Goal: Task Accomplishment & Management: Manage account settings

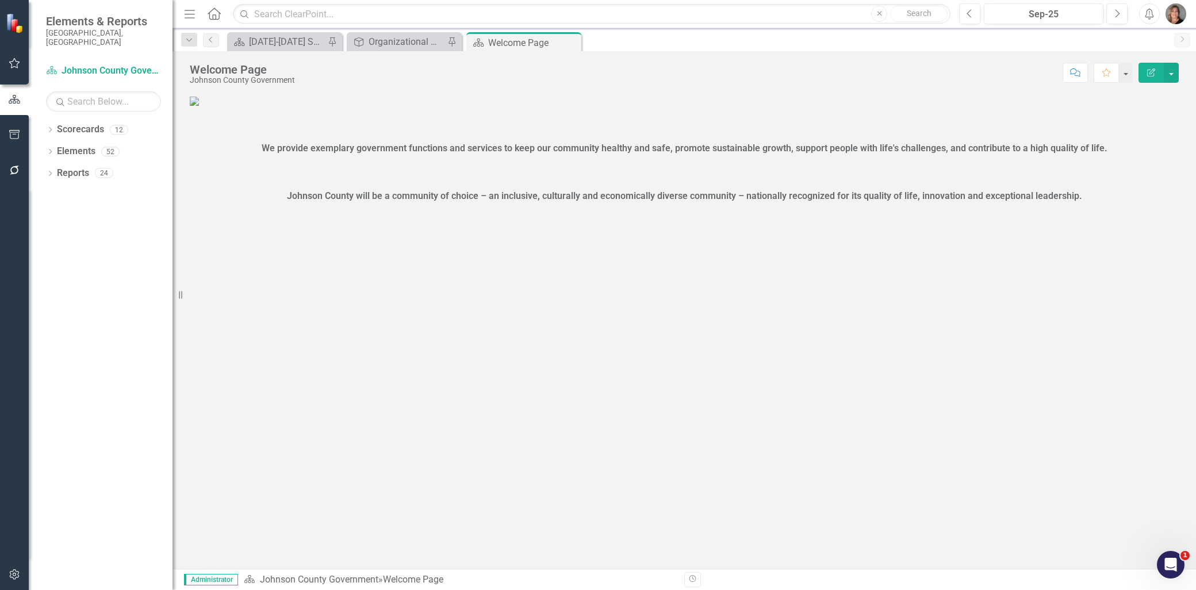
click at [1021, 108] on figure at bounding box center [684, 100] width 989 height 13
click at [9, 572] on icon "button" at bounding box center [15, 574] width 12 height 9
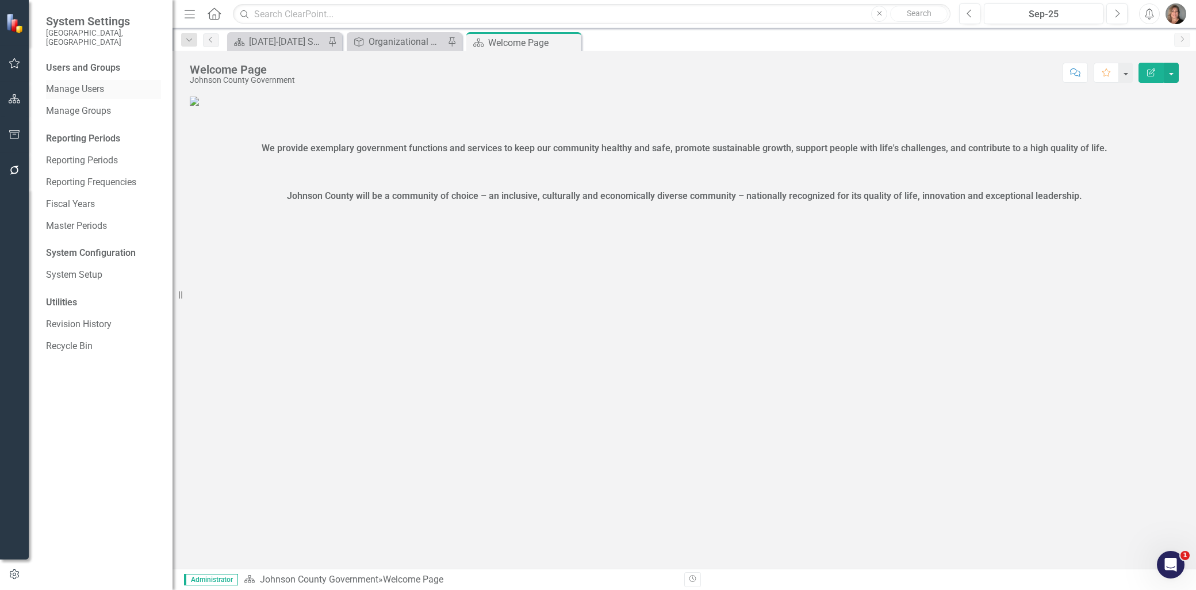
click at [78, 83] on link "Manage Users" at bounding box center [103, 89] width 115 height 13
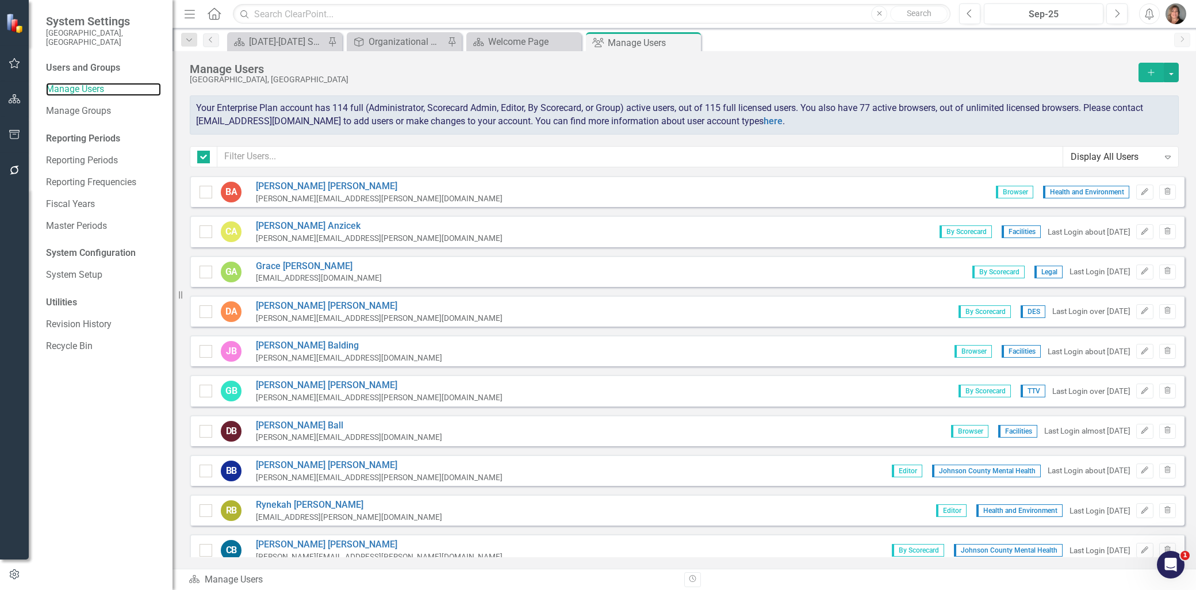
checkbox input "false"
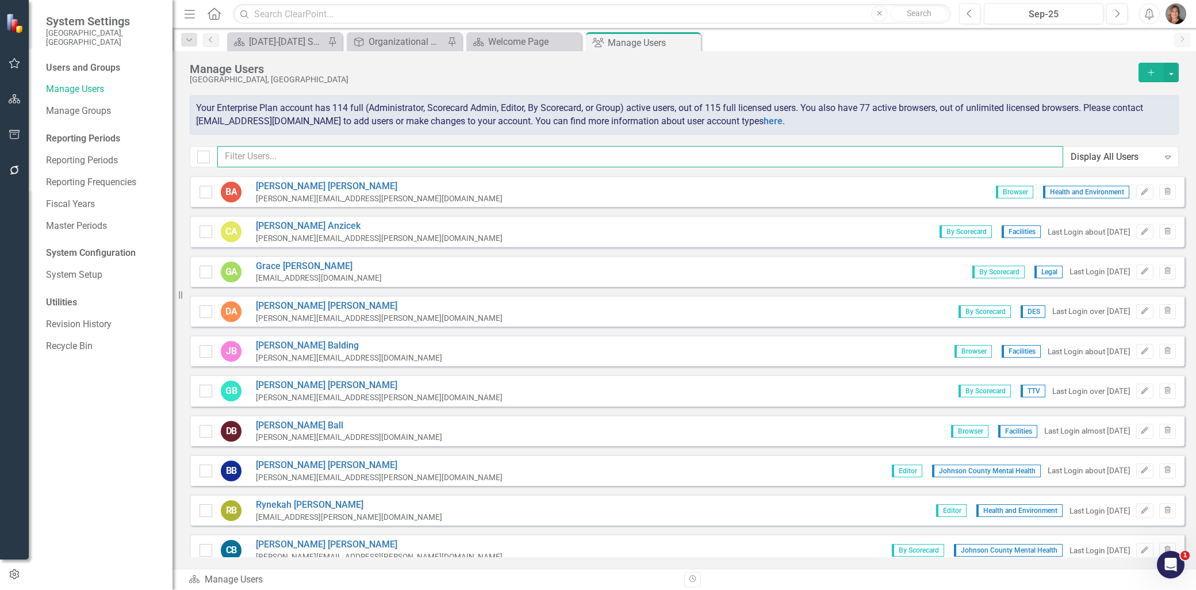
click at [375, 154] on input "text" at bounding box center [640, 156] width 846 height 21
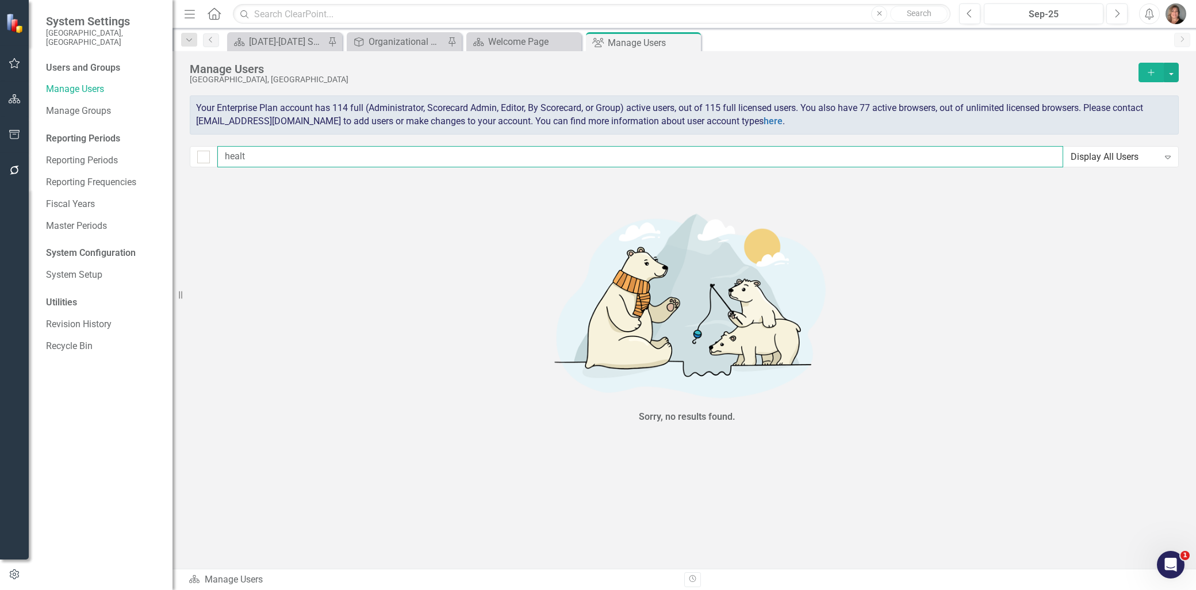
type input "health"
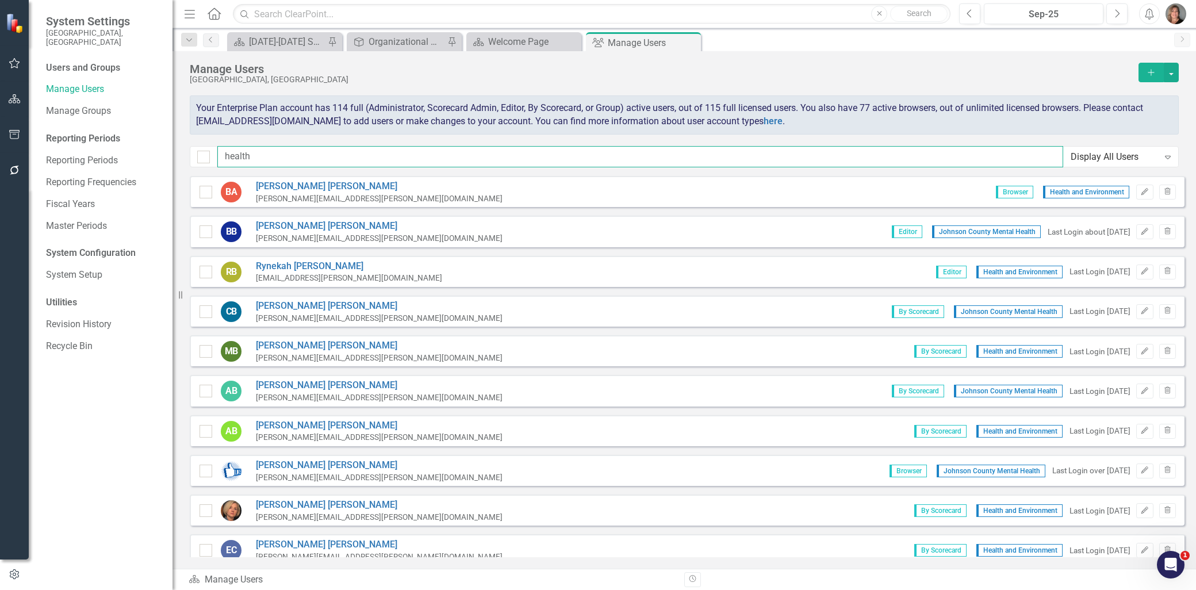
checkbox input "false"
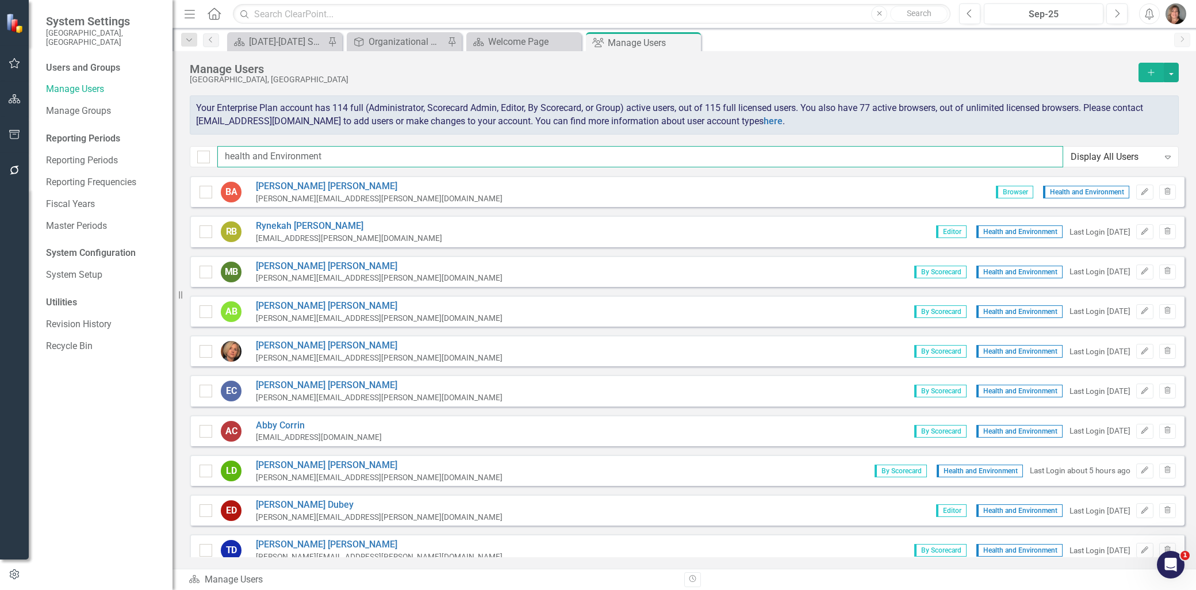
type input "health and Environment"
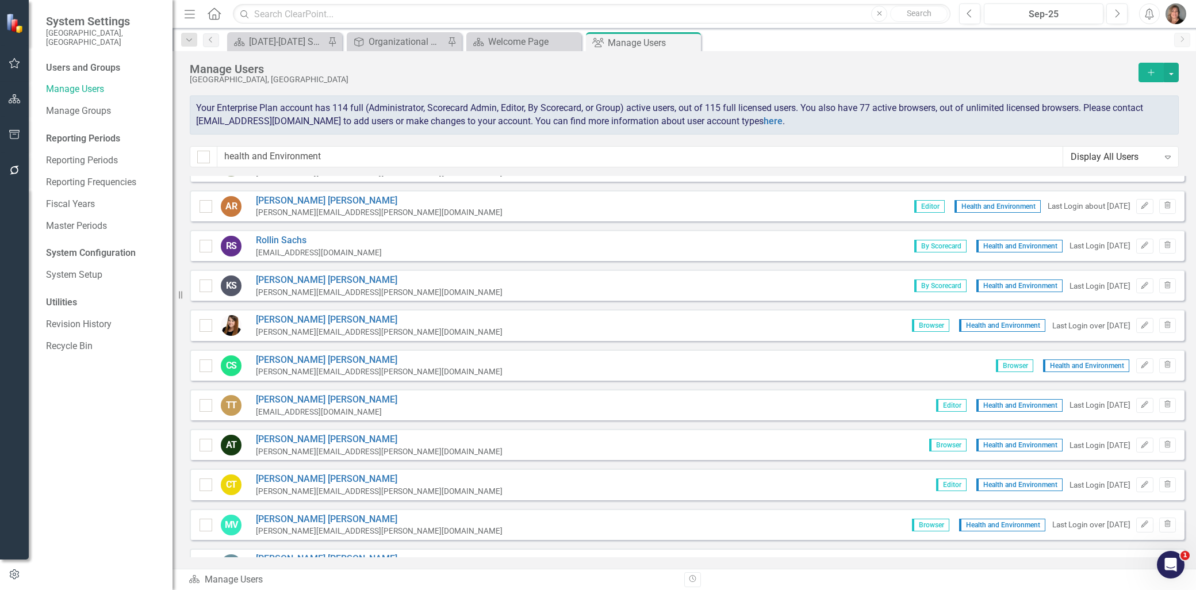
scroll to position [1417, 0]
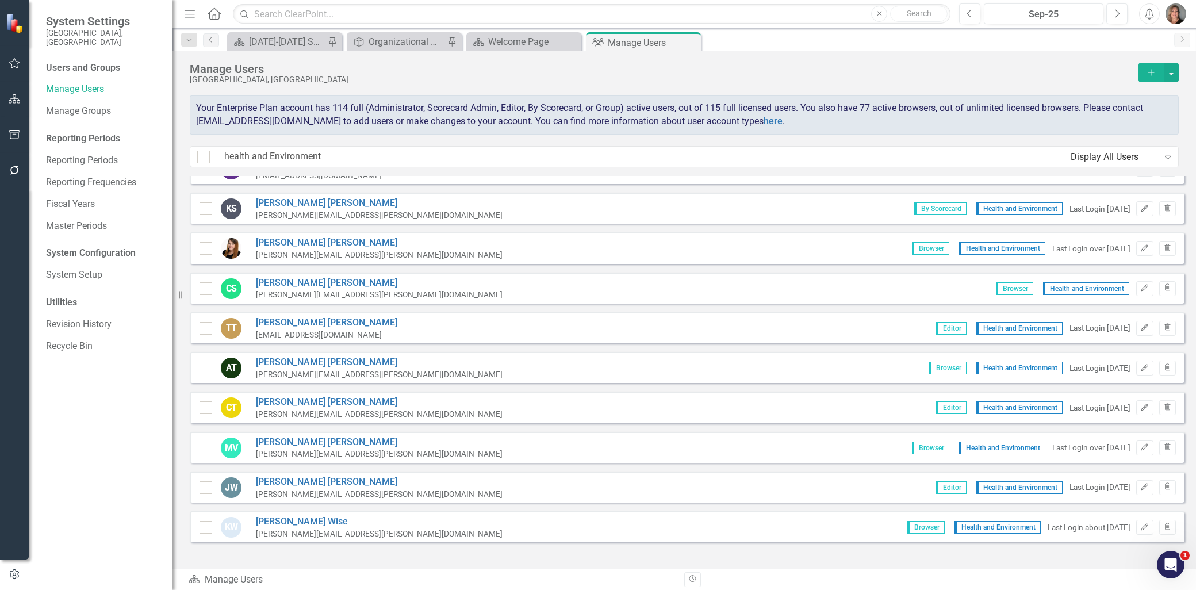
click at [1163, 160] on icon "Expand" at bounding box center [1168, 156] width 12 height 9
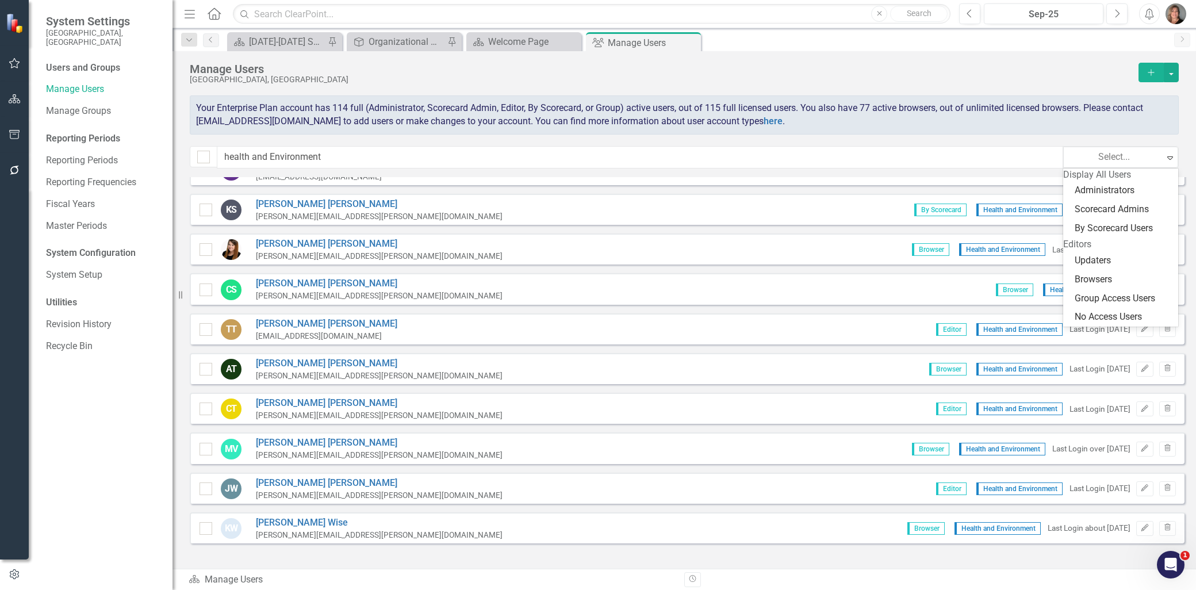
click at [1084, 251] on div "Editors" at bounding box center [1120, 244] width 115 height 13
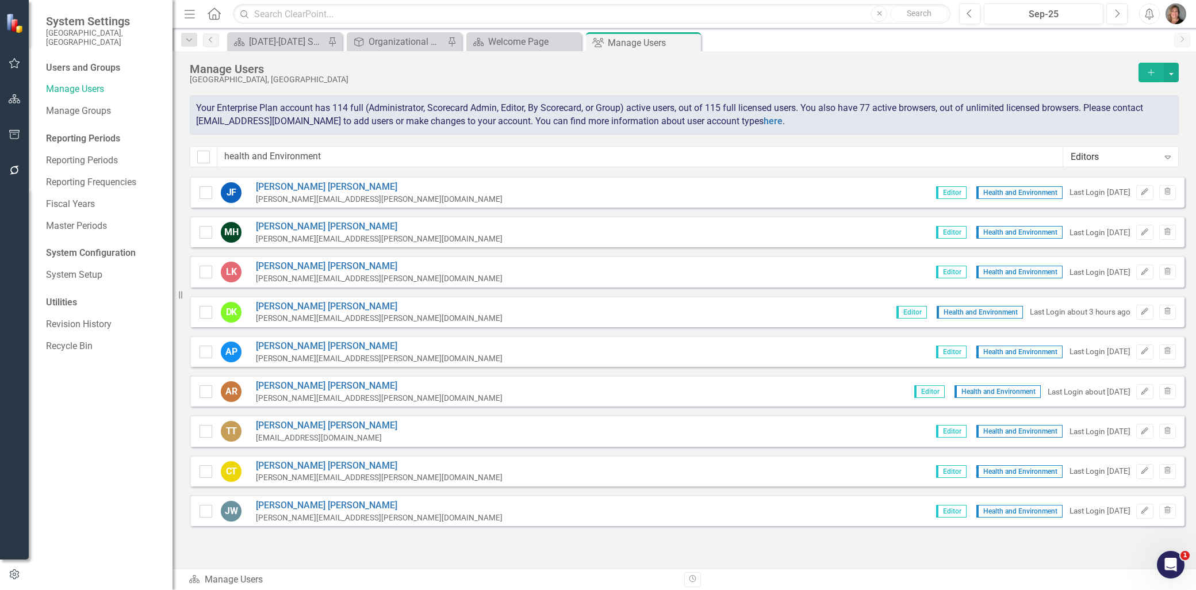
scroll to position [0, 0]
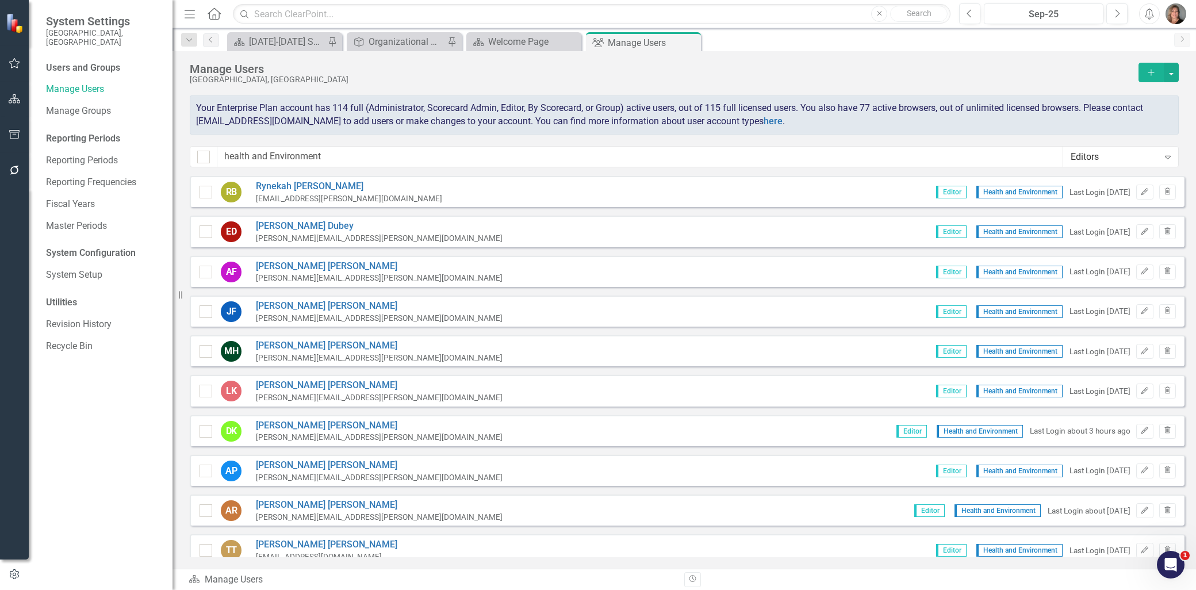
click at [1120, 160] on div "Editors" at bounding box center [1115, 156] width 88 height 13
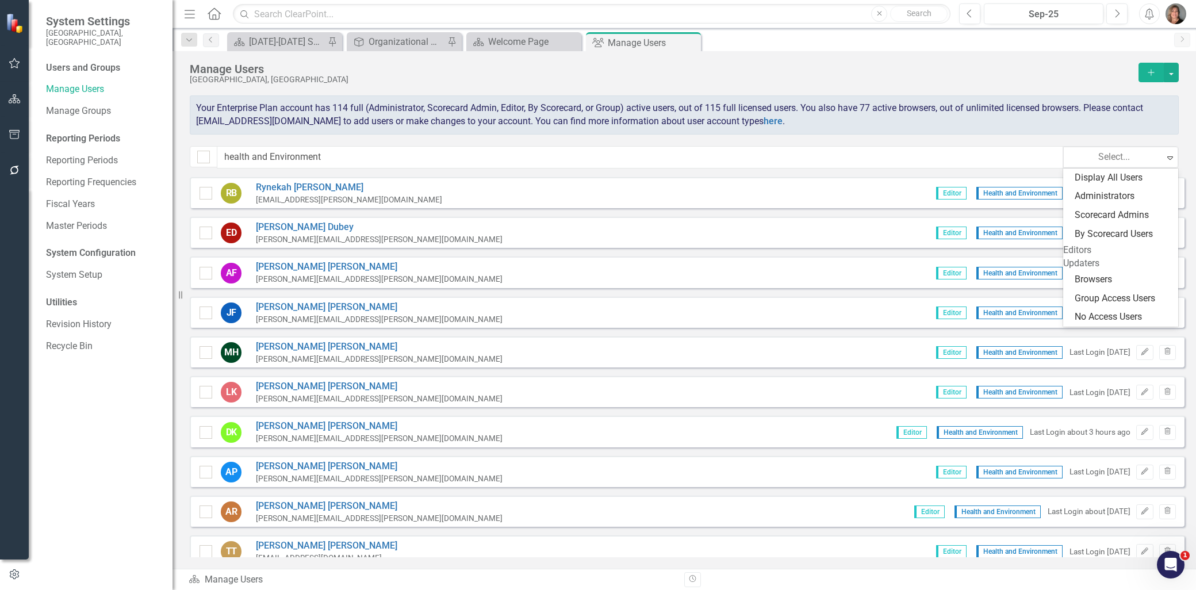
click at [1101, 268] on div "Updaters" at bounding box center [1120, 263] width 115 height 13
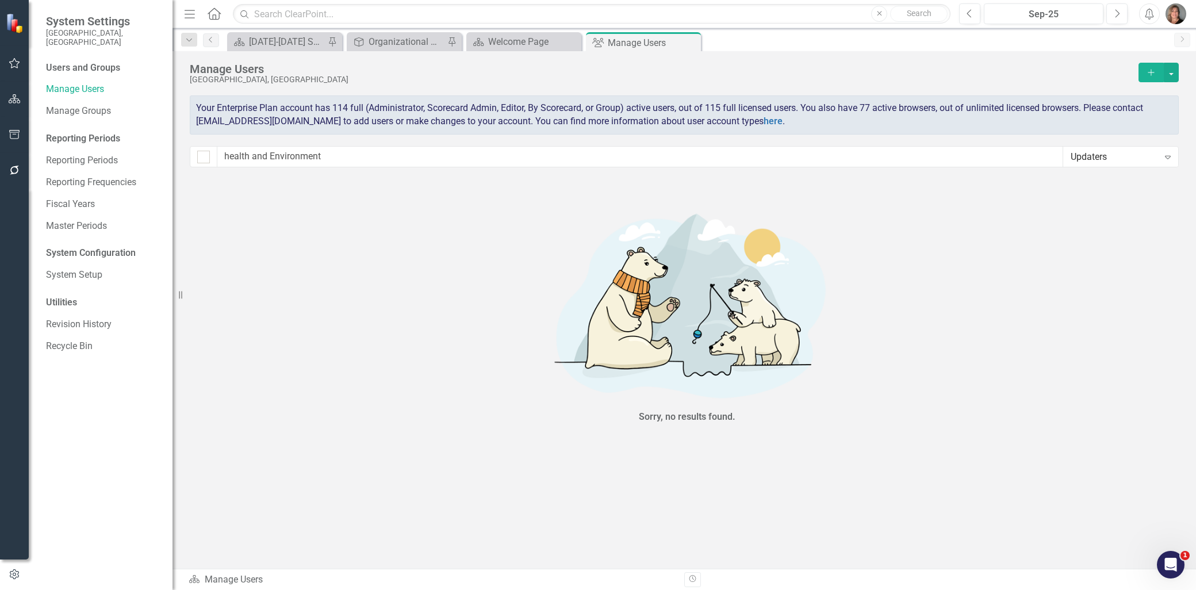
click at [1156, 153] on div "Updaters" at bounding box center [1115, 156] width 88 height 13
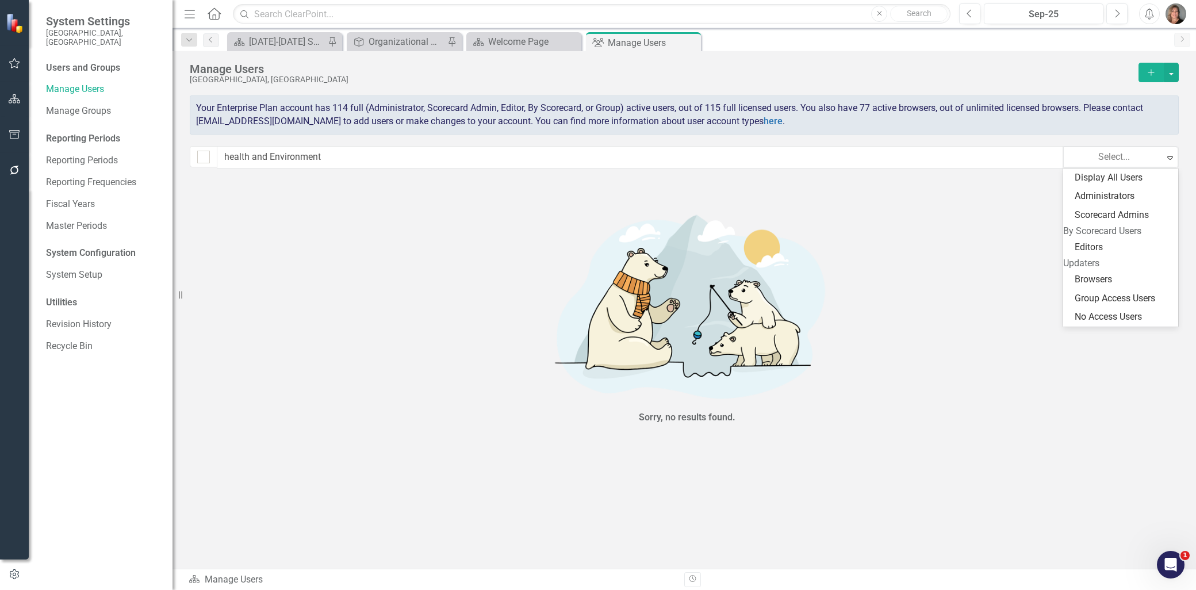
click at [1097, 232] on div "By Scorecard Users" at bounding box center [1120, 231] width 115 height 13
checkbox input "false"
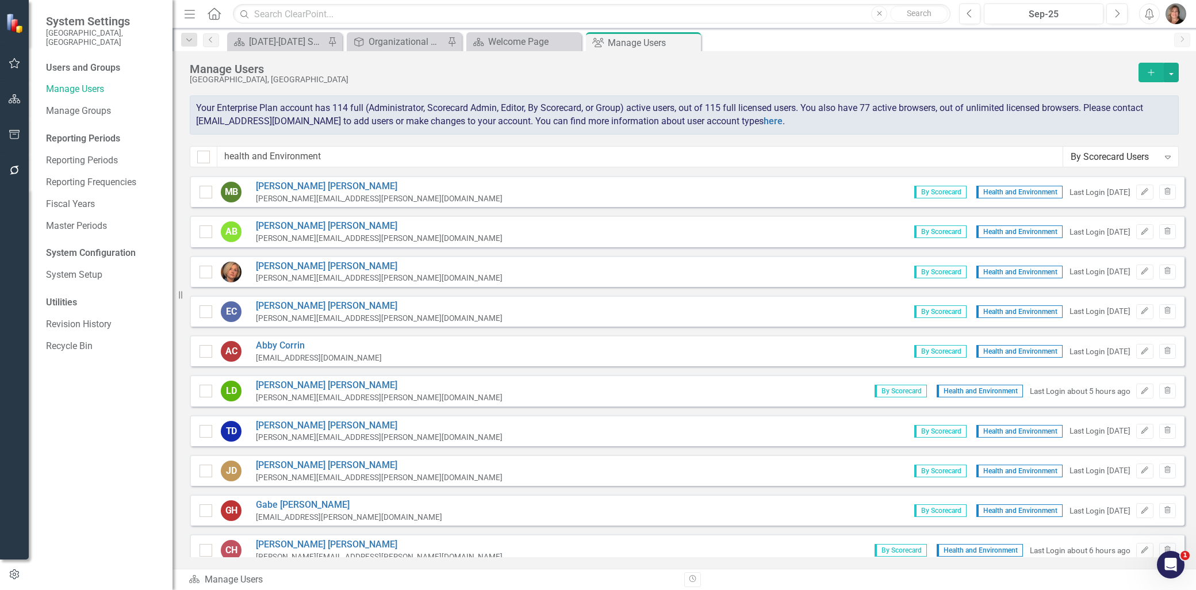
click at [1154, 156] on div "By Scorecard Users" at bounding box center [1115, 156] width 88 height 13
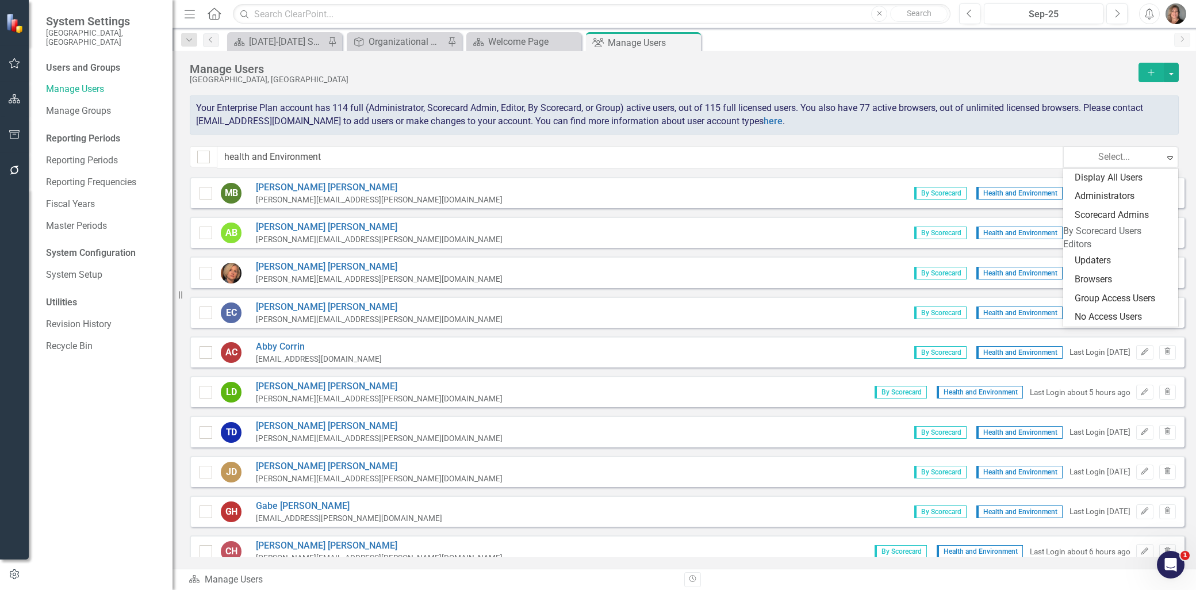
click at [1109, 251] on div "Editors" at bounding box center [1120, 244] width 115 height 13
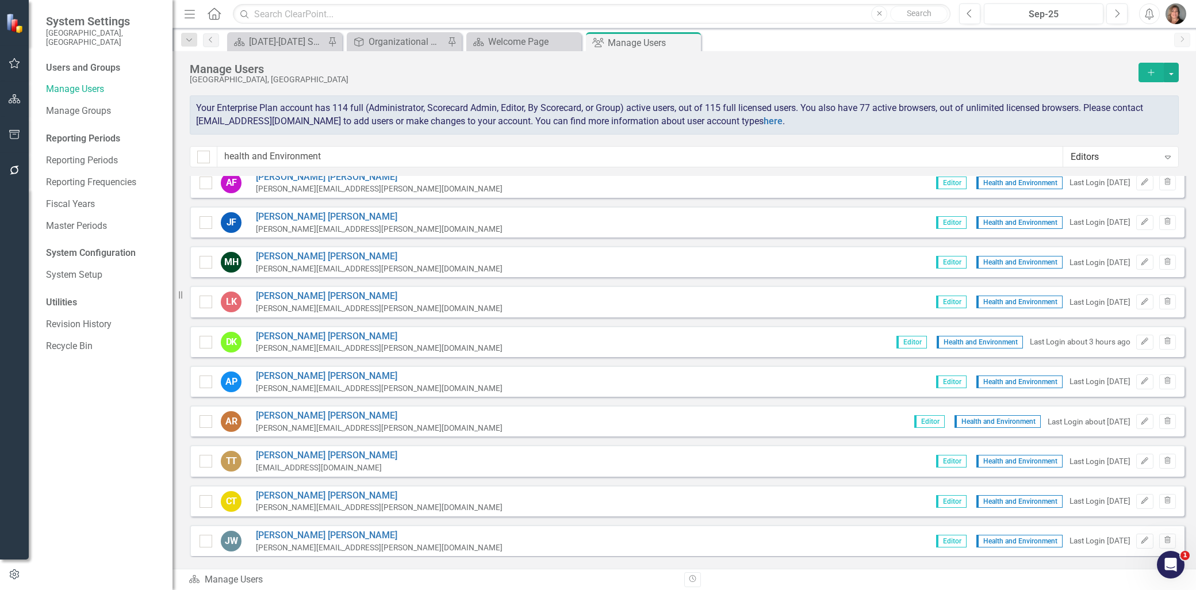
scroll to position [119, 0]
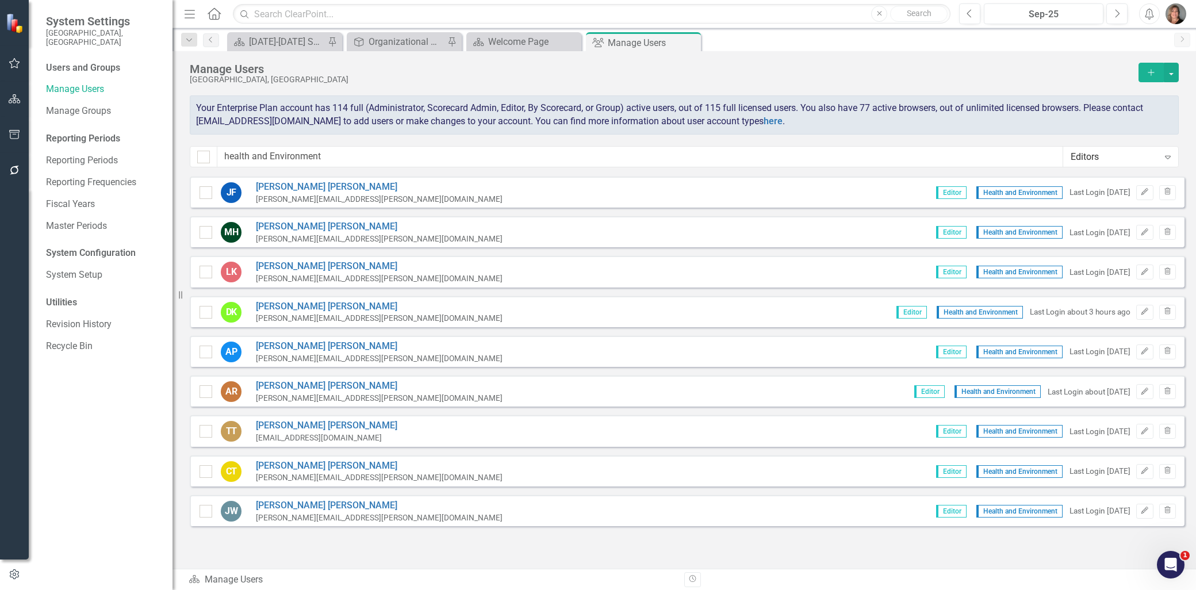
click at [1095, 153] on div "Editors" at bounding box center [1115, 156] width 88 height 13
click at [1091, 176] on div "Display All Users" at bounding box center [1120, 174] width 115 height 13
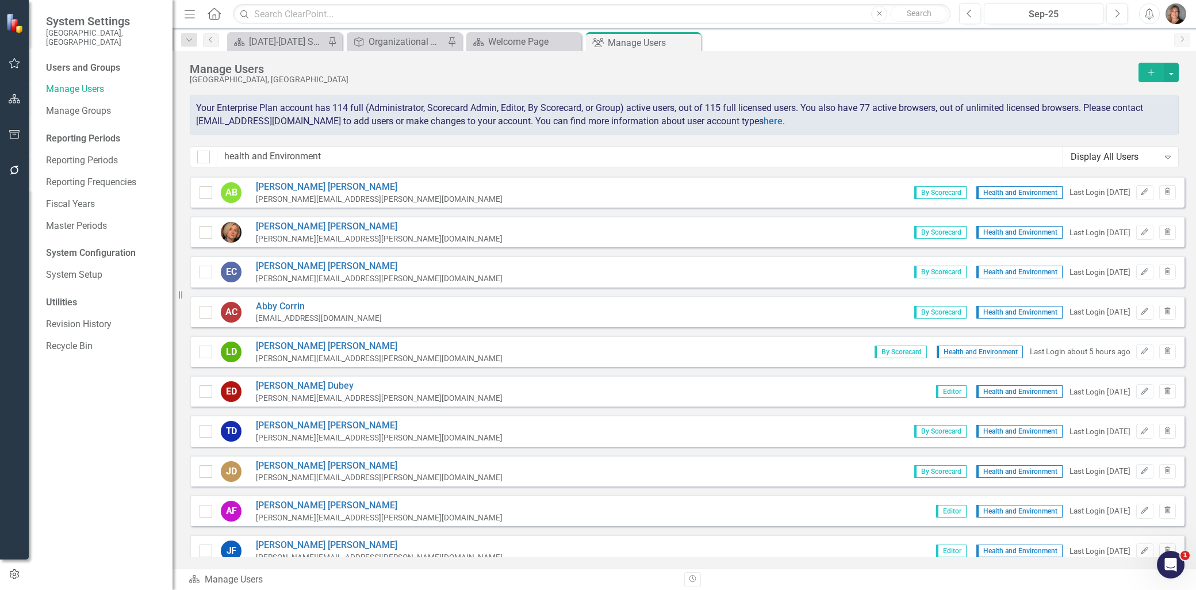
scroll to position [473, 0]
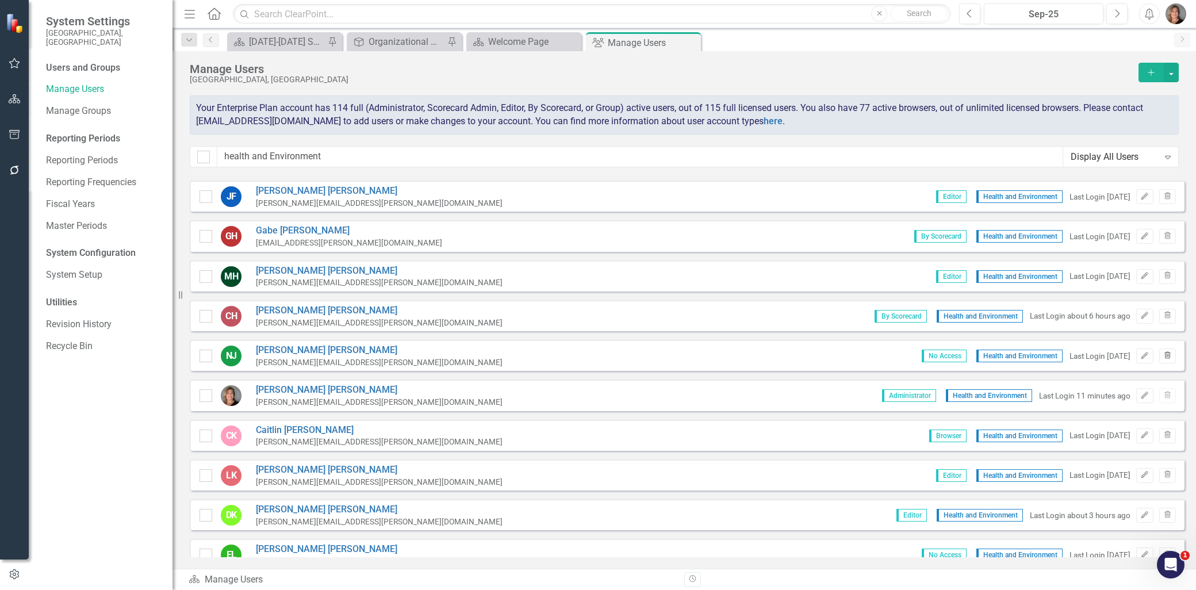
click at [1159, 348] on button "Trash" at bounding box center [1167, 355] width 17 height 15
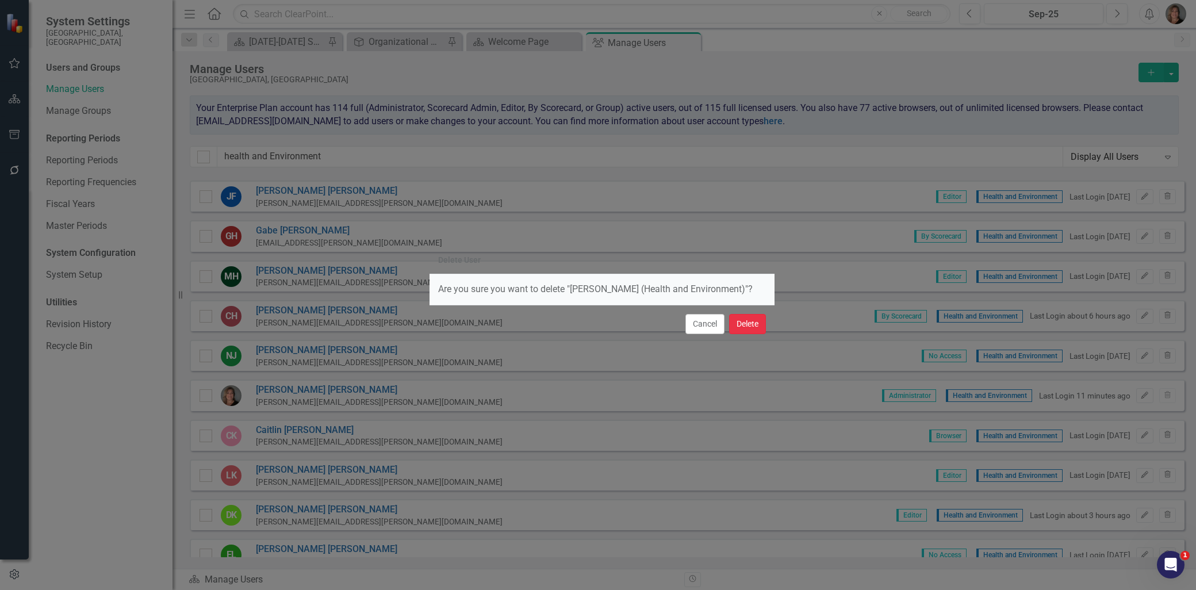
click at [748, 325] on button "Delete" at bounding box center [747, 324] width 37 height 20
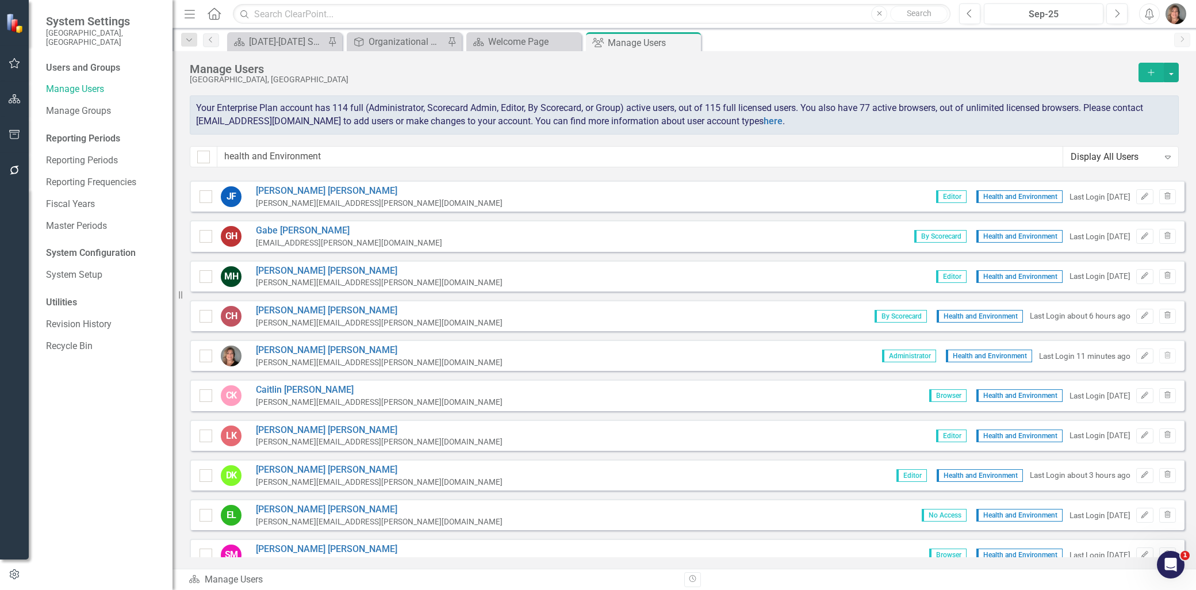
scroll to position [537, 0]
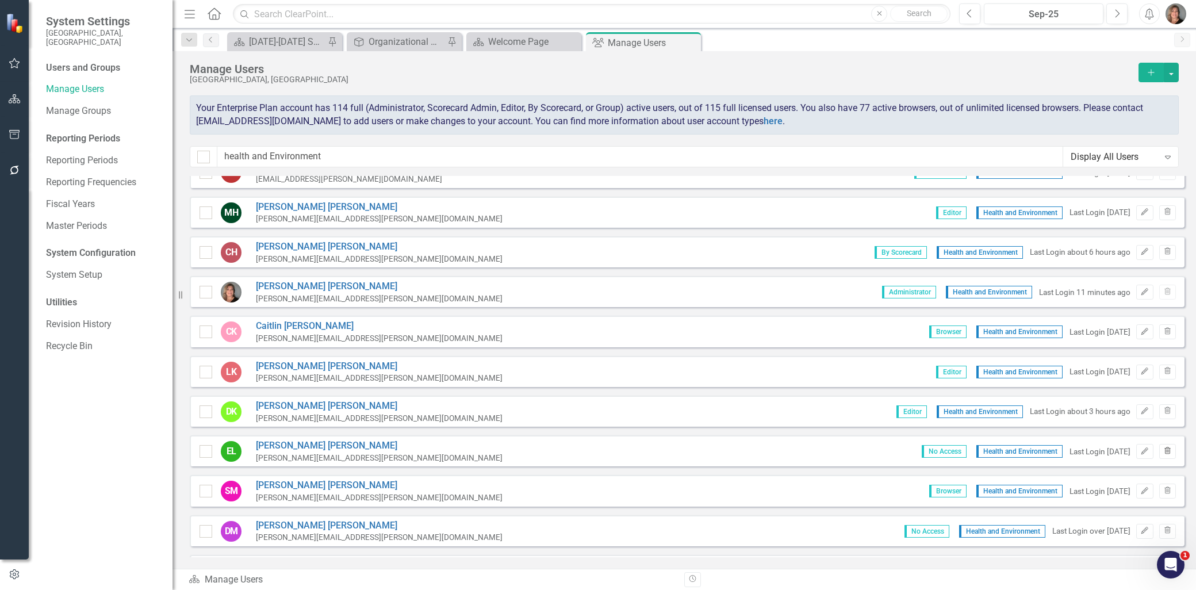
click at [1163, 448] on icon "Trash" at bounding box center [1167, 451] width 9 height 7
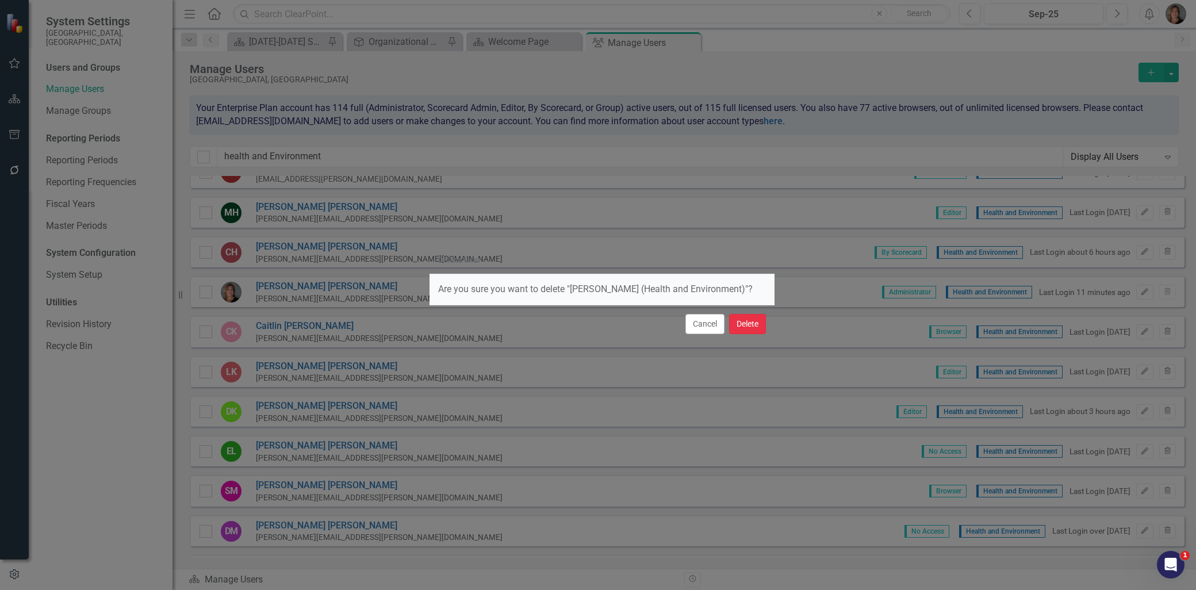
click at [746, 321] on button "Delete" at bounding box center [747, 324] width 37 height 20
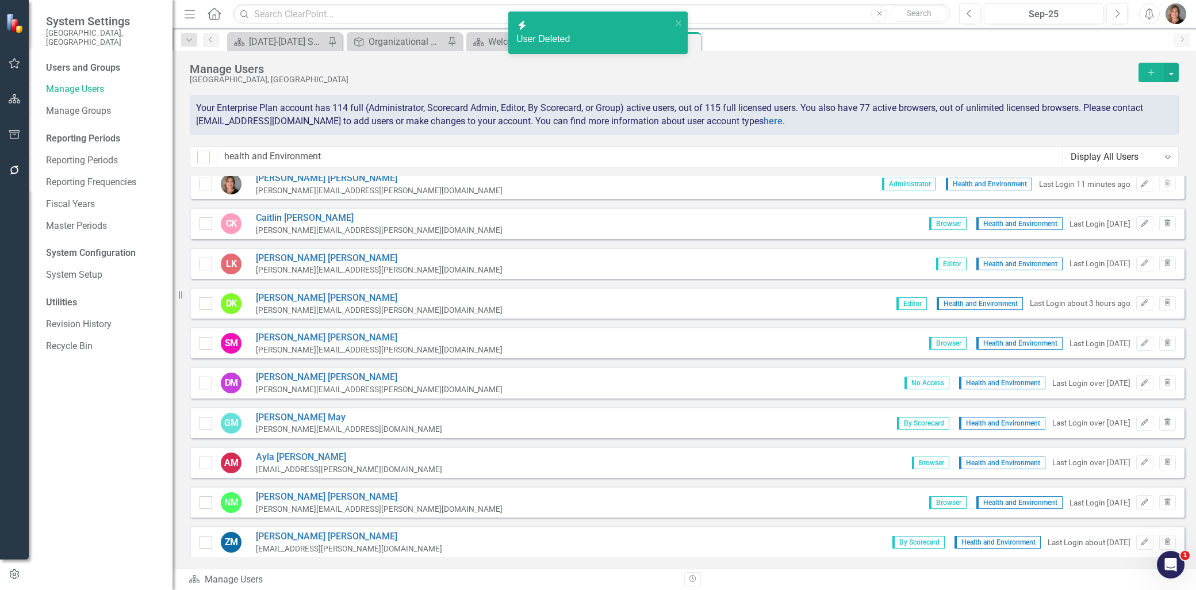
scroll to position [665, 0]
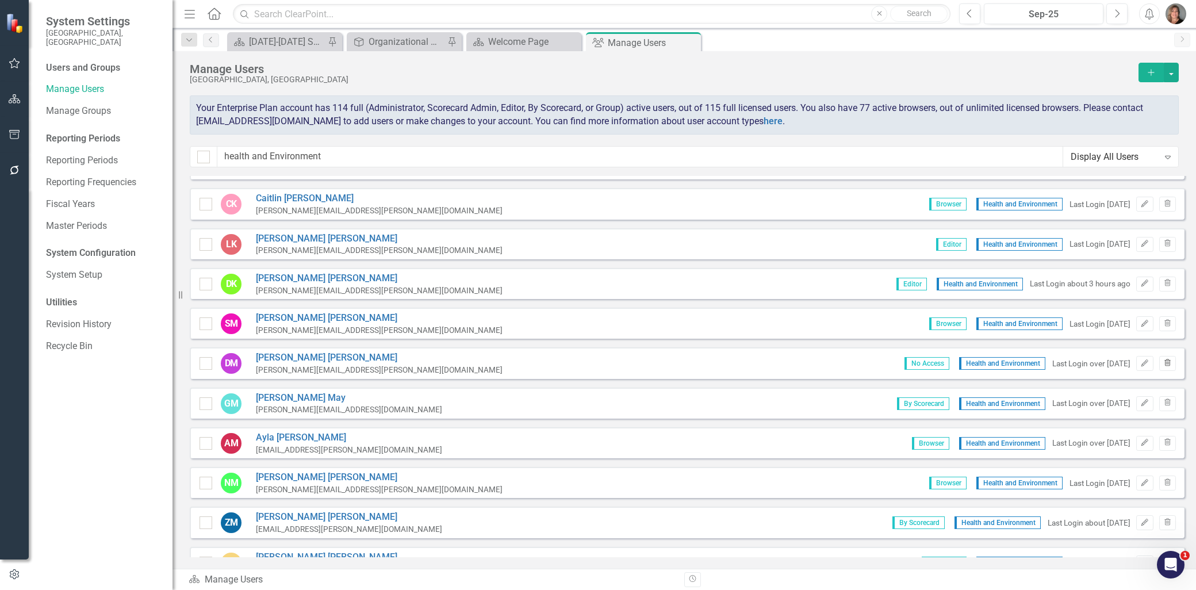
click at [1163, 360] on icon "Trash" at bounding box center [1167, 363] width 9 height 7
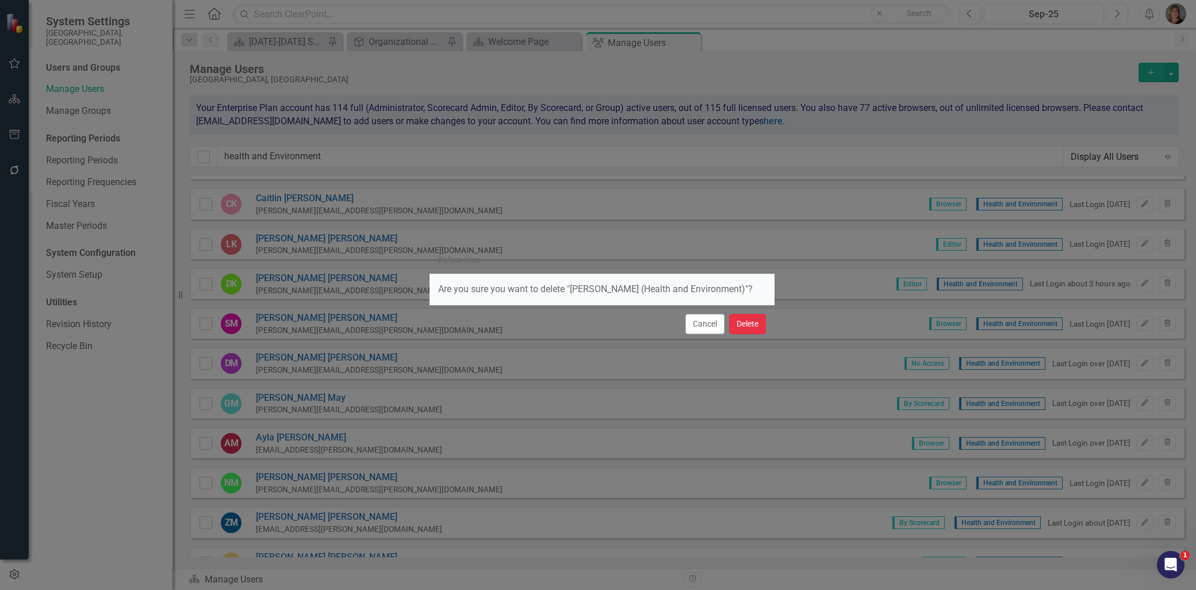
click at [746, 324] on button "Delete" at bounding box center [747, 324] width 37 height 20
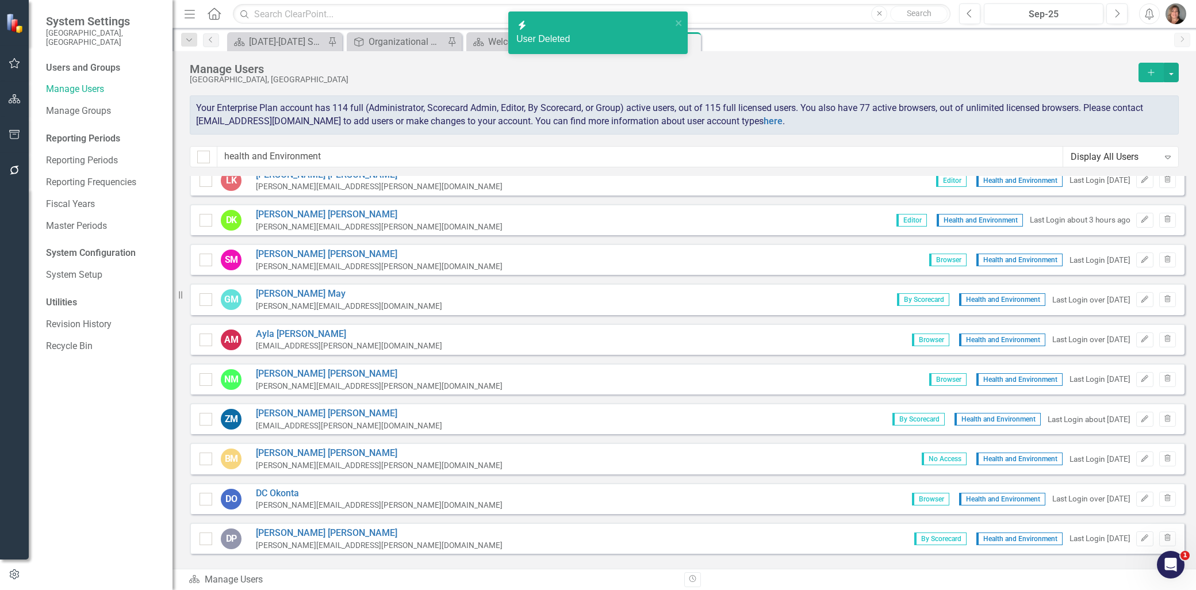
scroll to position [792, 0]
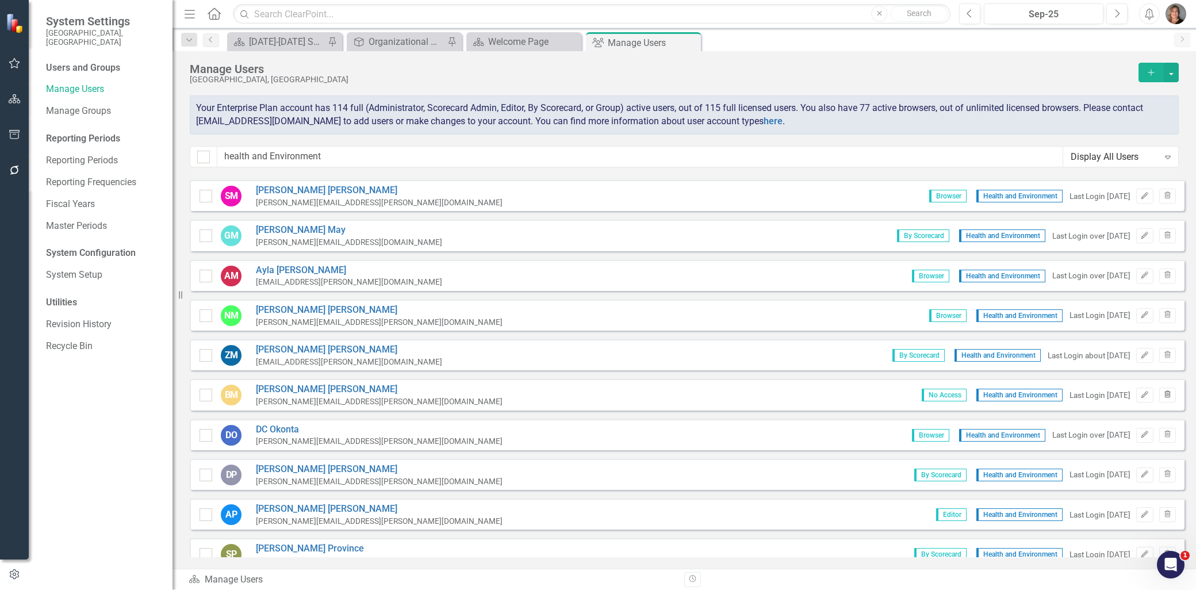
click at [1159, 388] on button "Trash" at bounding box center [1167, 395] width 17 height 15
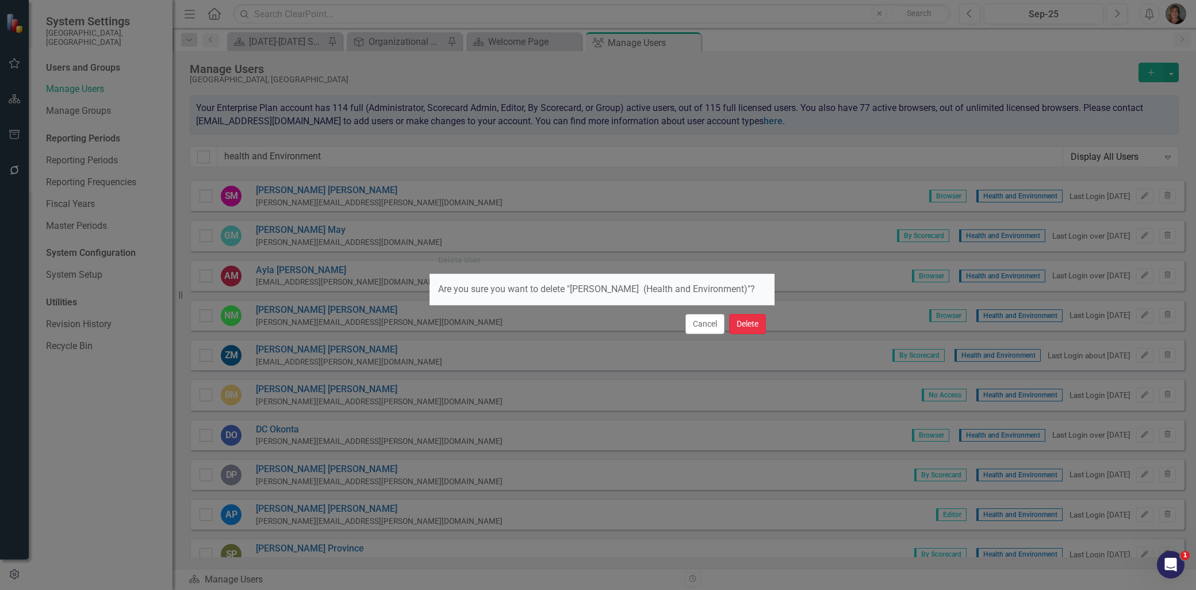
click at [746, 321] on button "Delete" at bounding box center [747, 324] width 37 height 20
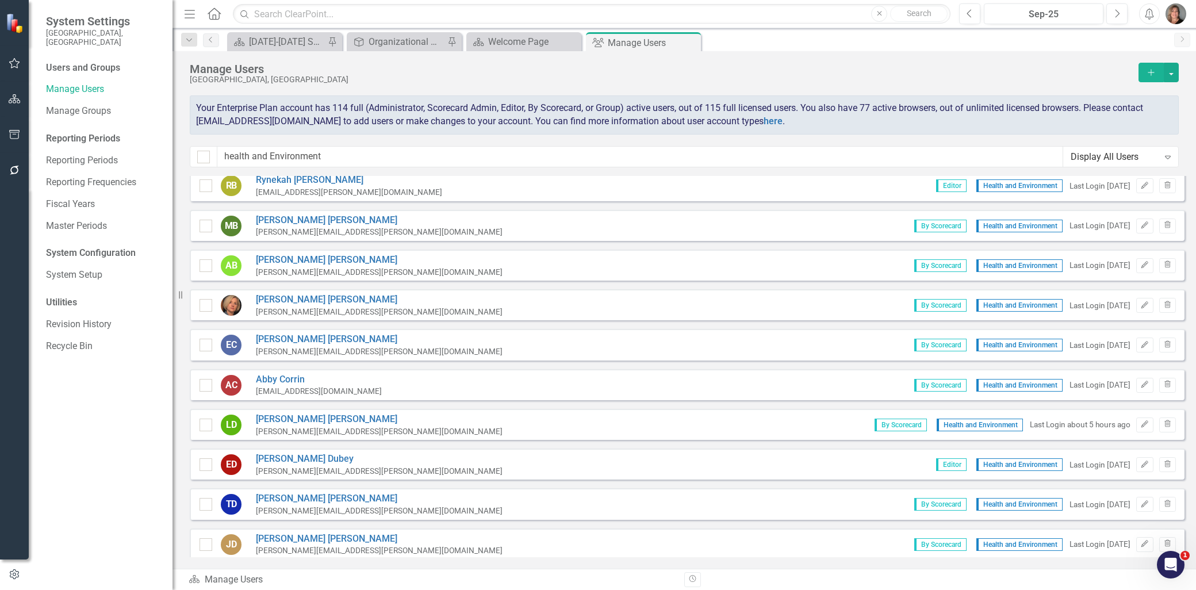
scroll to position [0, 0]
